Goal: Check status

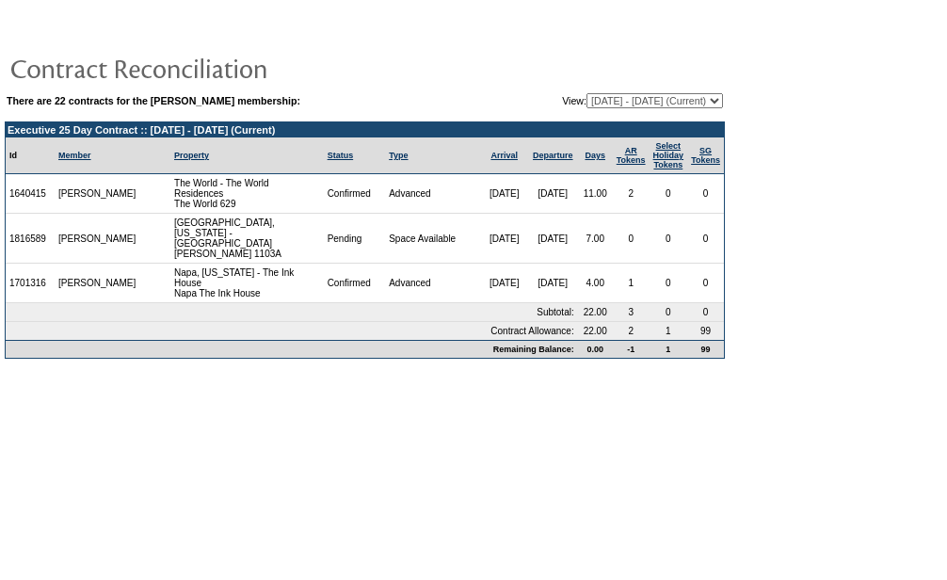
click at [614, 198] on td "2" at bounding box center [631, 194] width 37 height 40
click at [624, 201] on td "2" at bounding box center [631, 194] width 37 height 40
click at [613, 272] on td "1" at bounding box center [631, 284] width 37 height 40
click at [617, 199] on td "2" at bounding box center [631, 194] width 37 height 40
click at [625, 337] on td "2" at bounding box center [631, 331] width 37 height 18
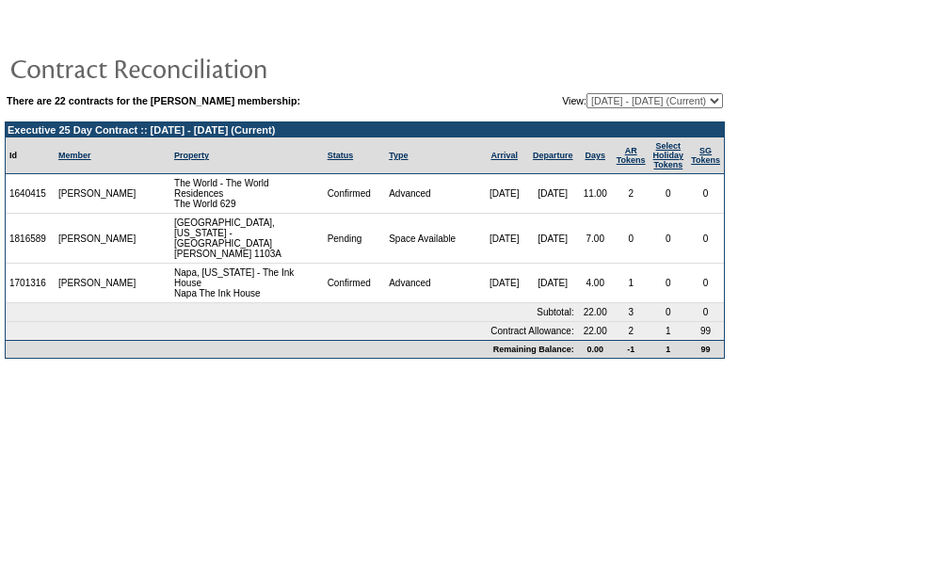
click at [661, 358] on td "1" at bounding box center [669, 349] width 39 height 18
